Goal: Task Accomplishment & Management: Manage account settings

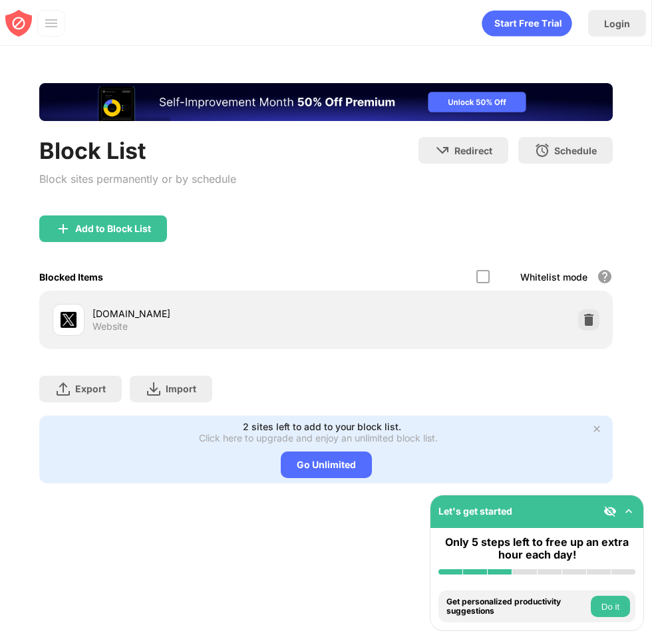
click at [242, 204] on div "Block List Block sites permanently or by schedule Redirect Choose a site to be …" at bounding box center [325, 176] width 573 height 78
click at [107, 235] on div "Add to Block List" at bounding box center [103, 229] width 128 height 27
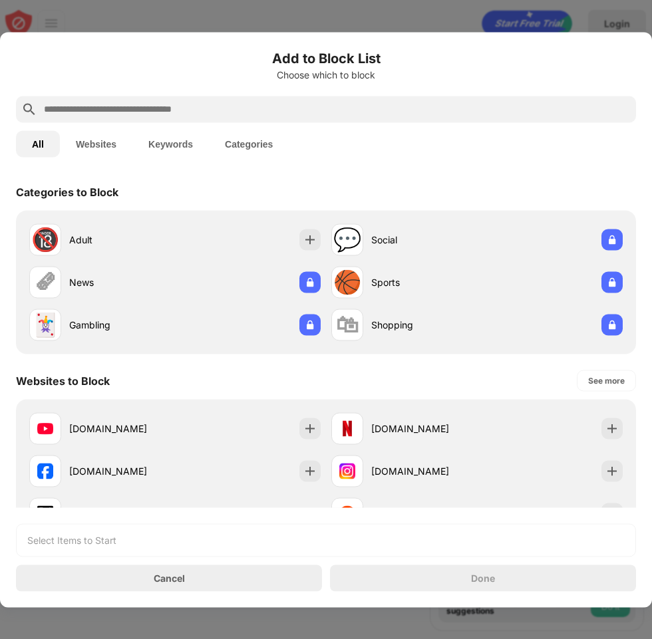
click at [320, 119] on div at bounding box center [326, 109] width 620 height 27
click at [327, 96] on div at bounding box center [326, 109] width 620 height 27
click at [321, 108] on input "text" at bounding box center [337, 109] width 588 height 16
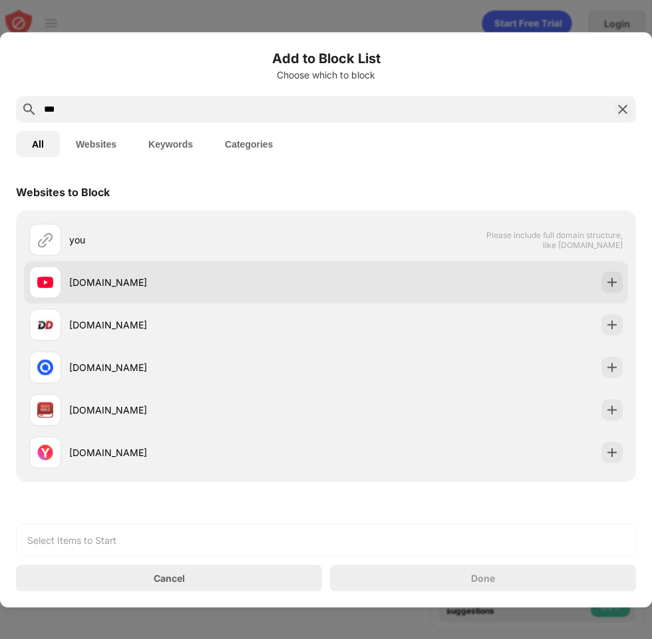
type input "***"
click at [243, 268] on div "[DOMAIN_NAME]" at bounding box center [177, 282] width 297 height 32
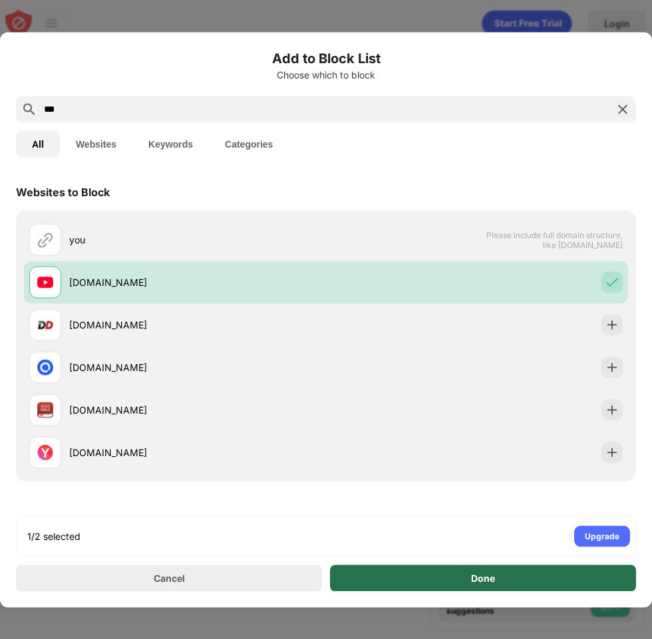
click at [464, 581] on div "Done" at bounding box center [483, 578] width 306 height 27
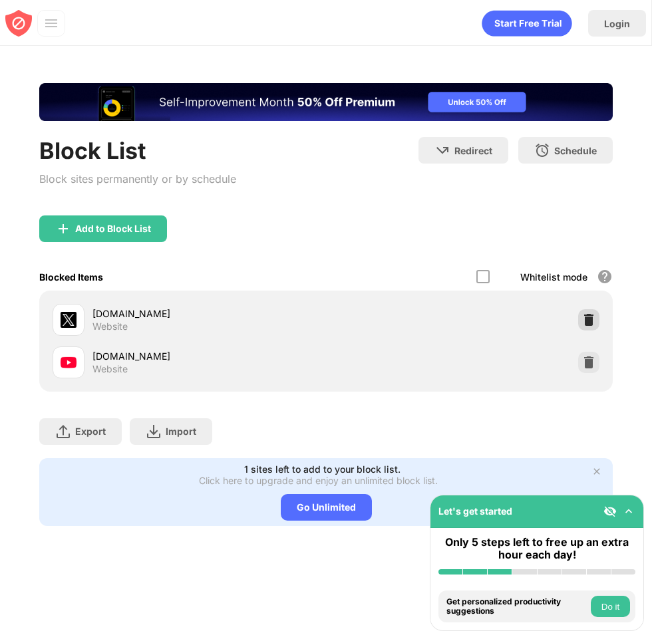
click at [590, 316] on img at bounding box center [588, 319] width 13 height 13
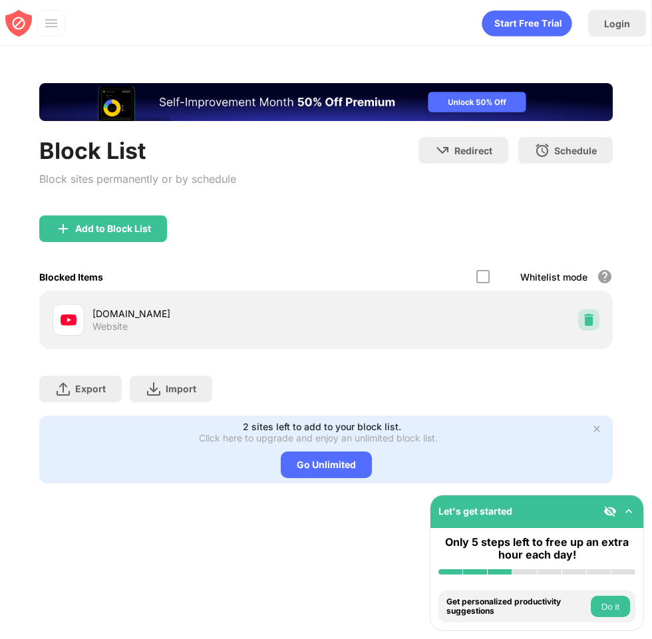
click at [590, 316] on img at bounding box center [588, 319] width 13 height 13
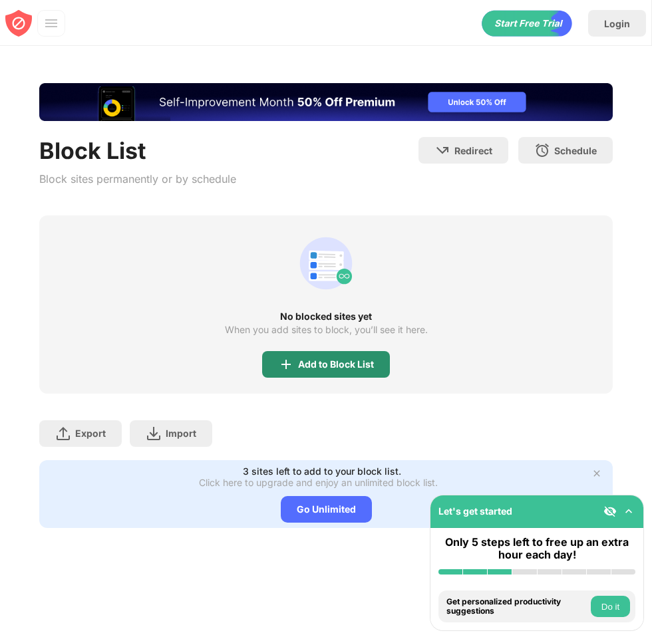
click at [307, 367] on div "Add to Block List" at bounding box center [336, 364] width 76 height 11
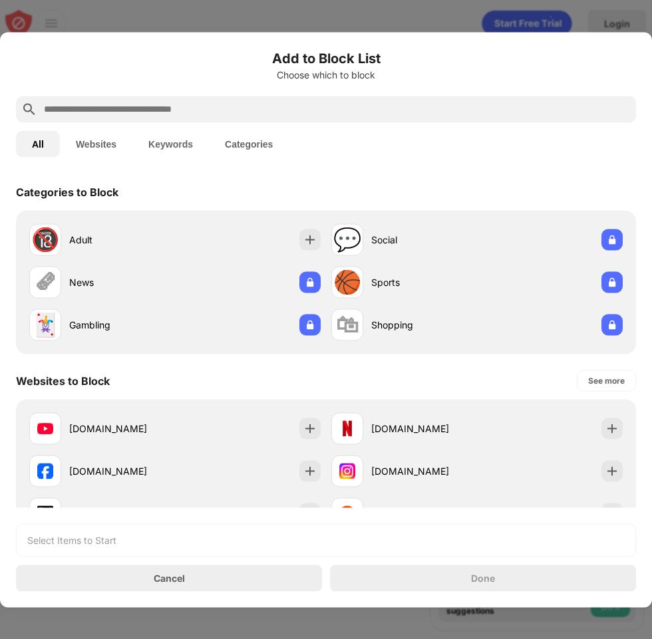
click at [247, 112] on input "text" at bounding box center [337, 109] width 588 height 16
type input "*"
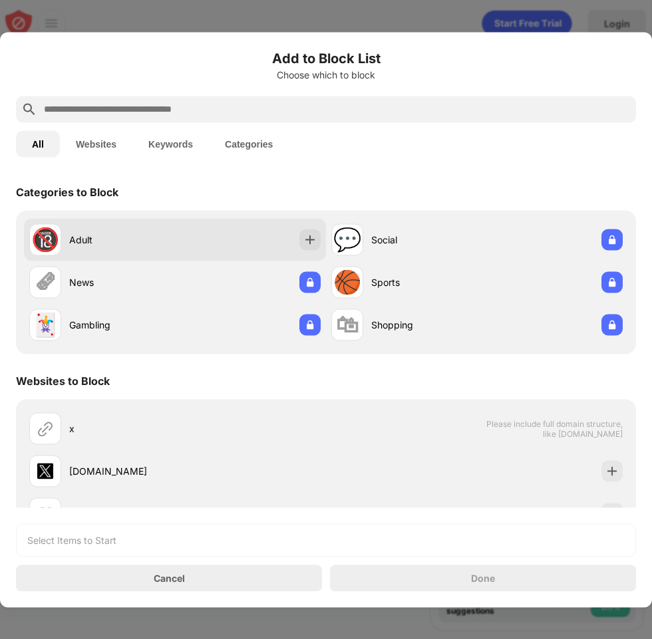
click at [192, 246] on div "🔞 Adult" at bounding box center [175, 239] width 302 height 43
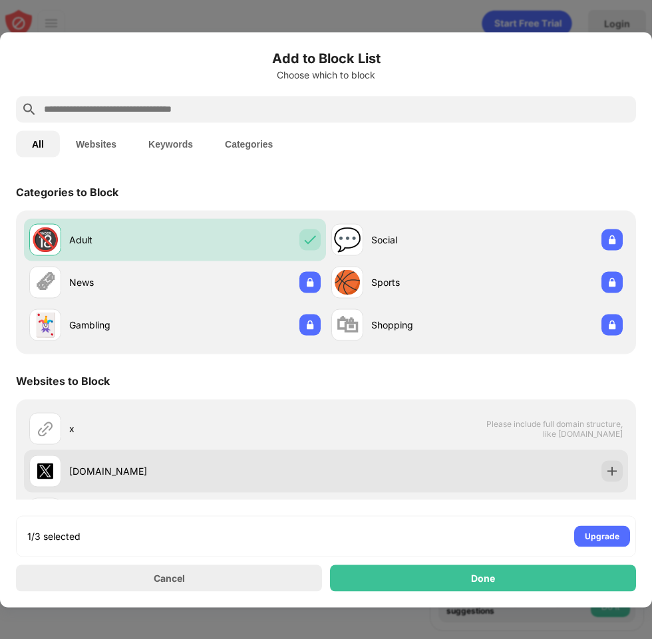
click at [351, 472] on div "[DOMAIN_NAME]" at bounding box center [326, 471] width 604 height 43
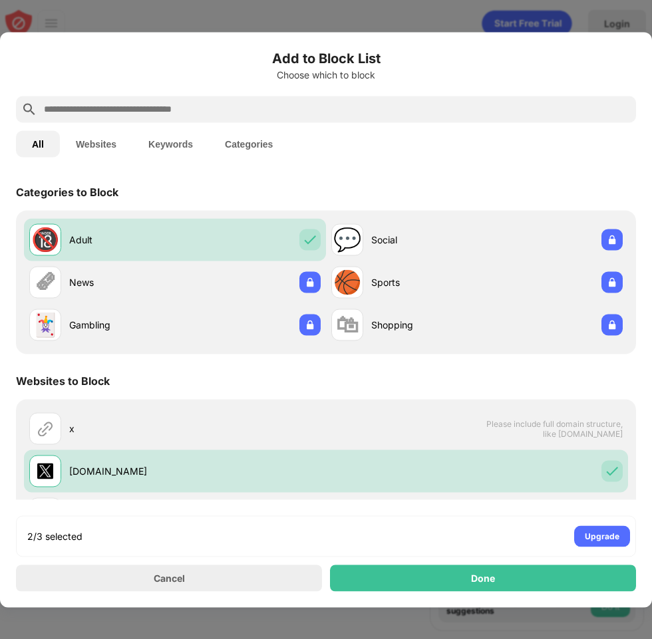
click at [131, 103] on input "text" at bounding box center [337, 109] width 588 height 16
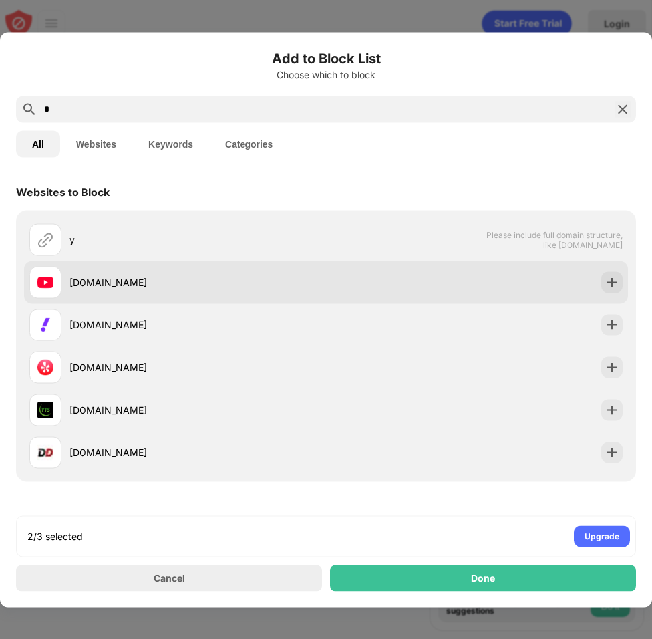
type input "*"
click at [327, 293] on div "[DOMAIN_NAME]" at bounding box center [326, 282] width 604 height 43
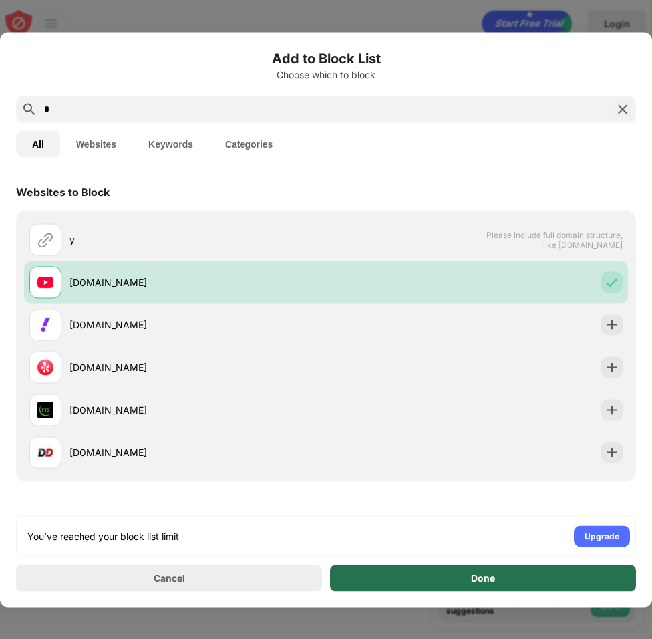
click at [434, 568] on div "Done" at bounding box center [483, 578] width 306 height 27
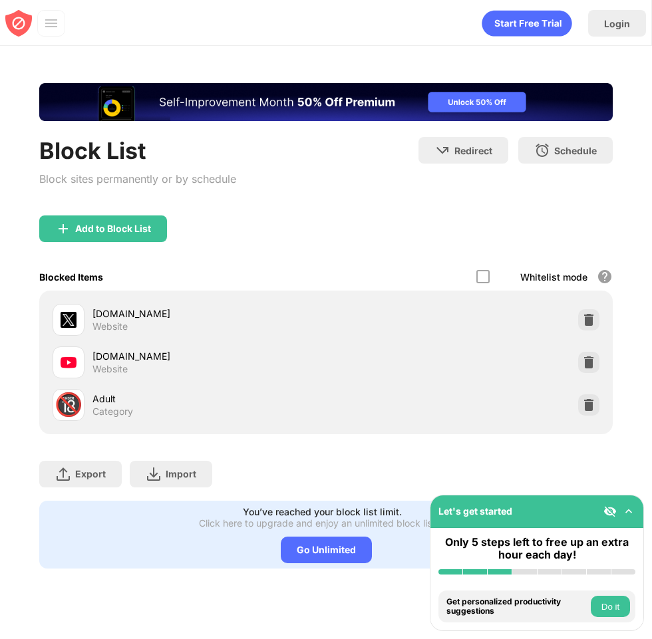
click at [308, 194] on div "Block List Block sites permanently or by schedule Redirect Choose a site to be …" at bounding box center [325, 176] width 573 height 78
